Goal: Information Seeking & Learning: Learn about a topic

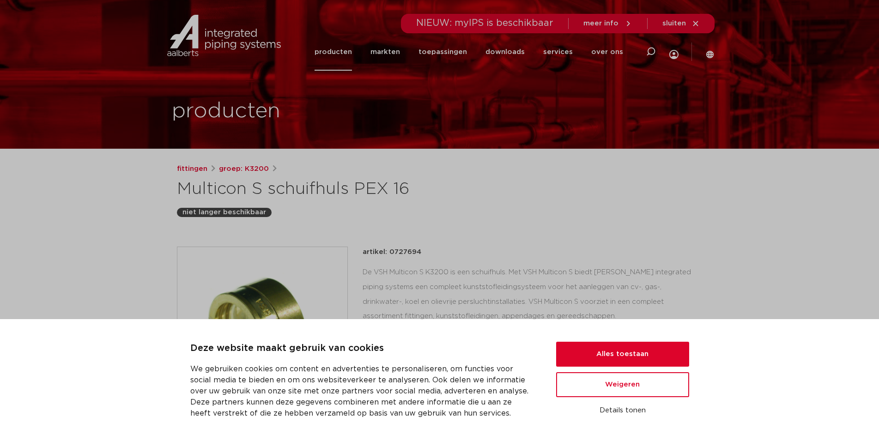
scroll to position [94, 0]
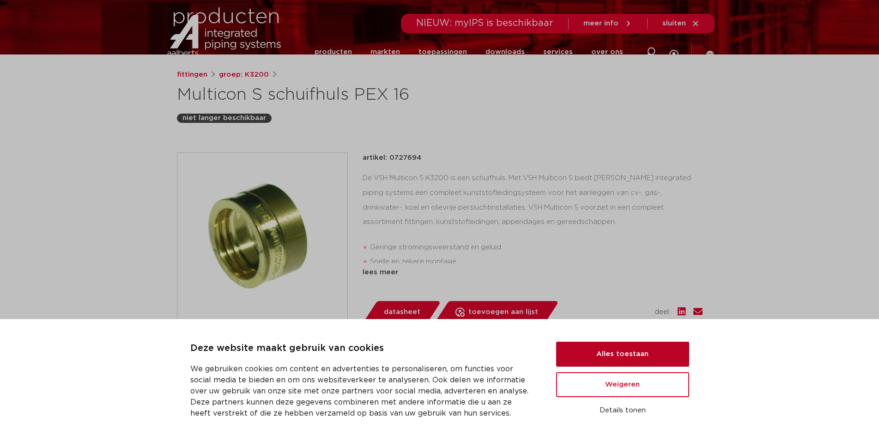
click at [618, 364] on button "Alles toestaan" at bounding box center [622, 354] width 133 height 25
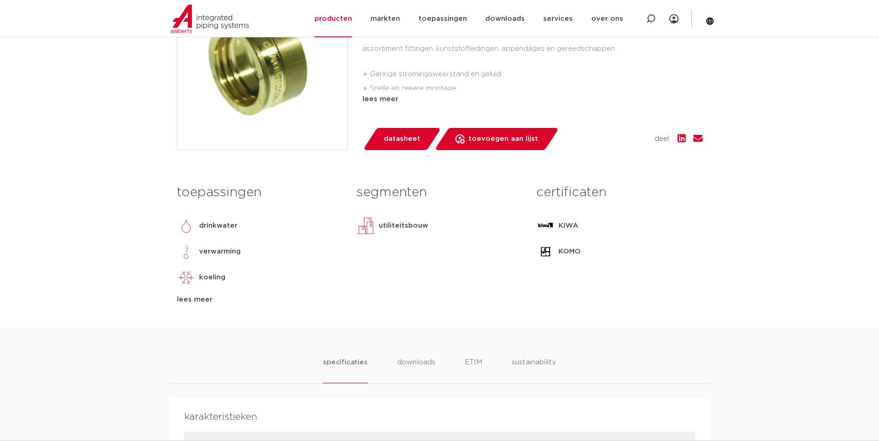
scroll to position [47, 0]
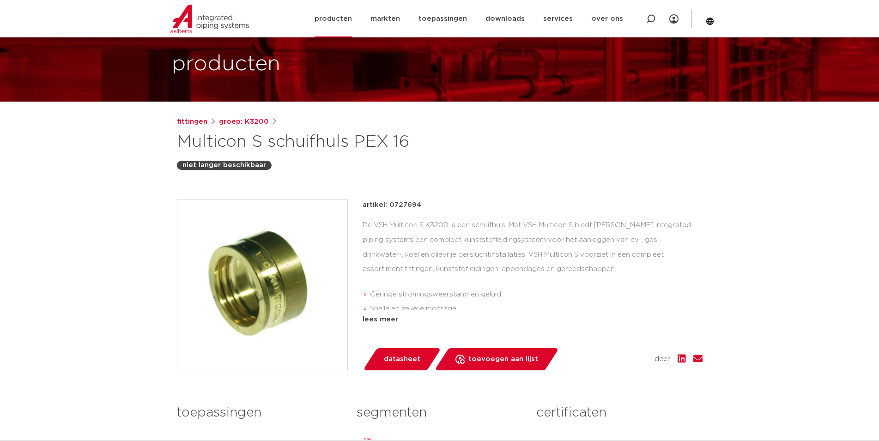
click at [340, 16] on link "producten" at bounding box center [333, 18] width 37 height 37
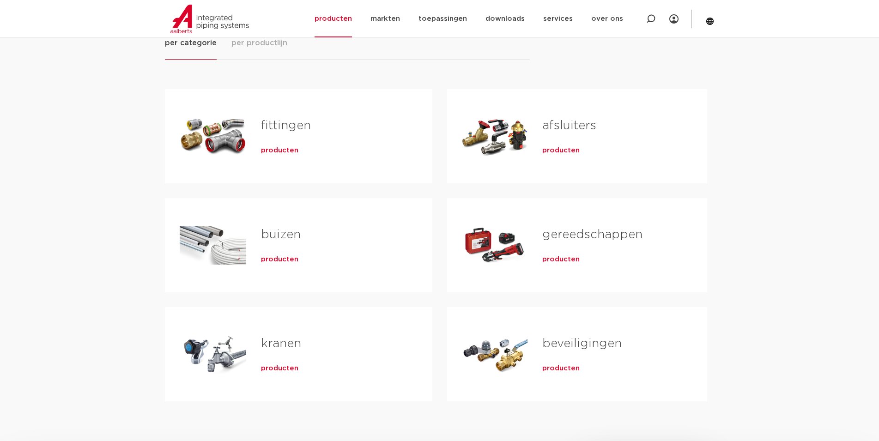
scroll to position [141, 0]
click at [282, 255] on span "producten" at bounding box center [279, 259] width 37 height 9
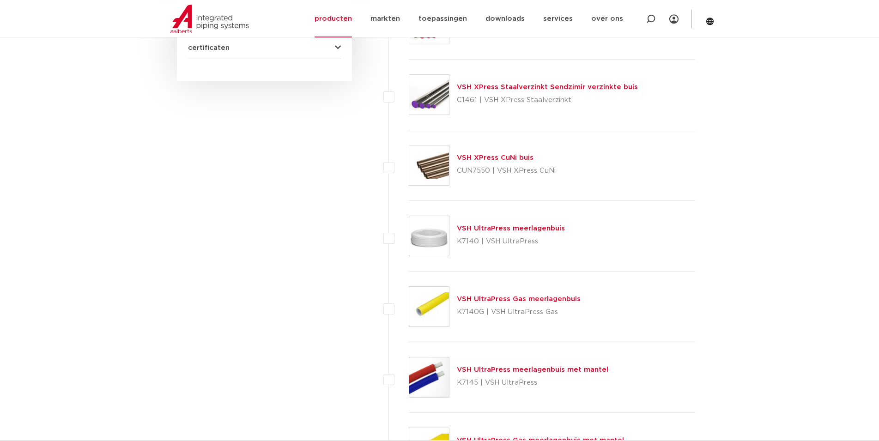
scroll to position [555, 0]
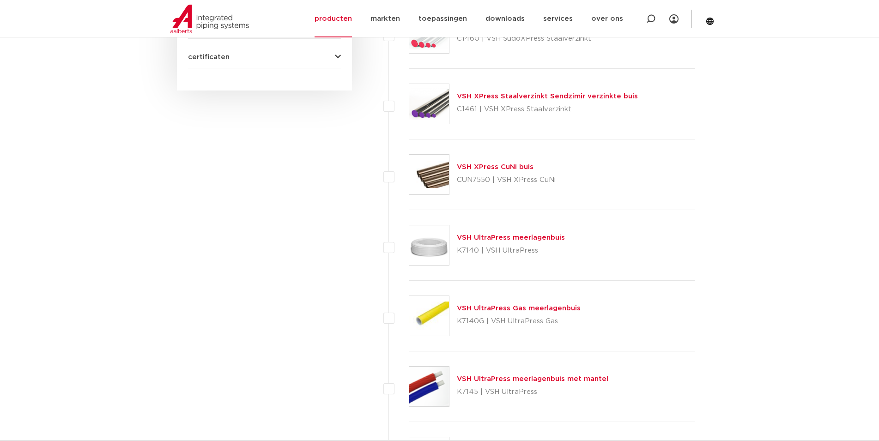
click at [523, 240] on link "VSH UltraPress meerlagenbuis" at bounding box center [511, 237] width 108 height 7
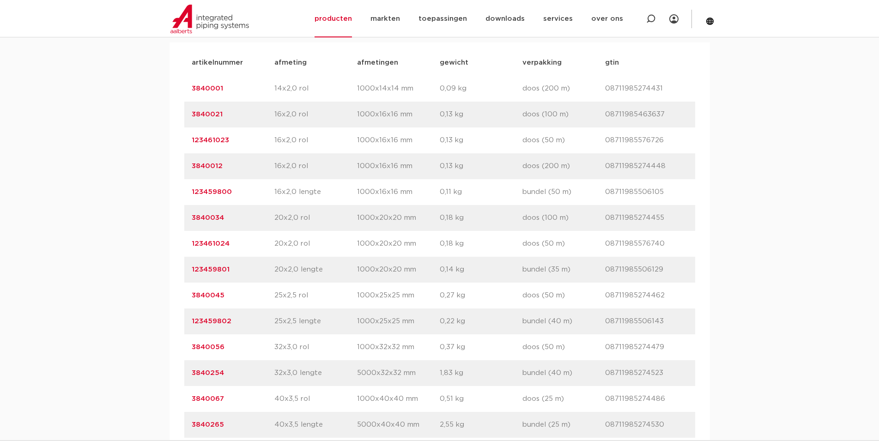
scroll to position [565, 0]
